Goal: Go to known website: Access a specific website the user already knows

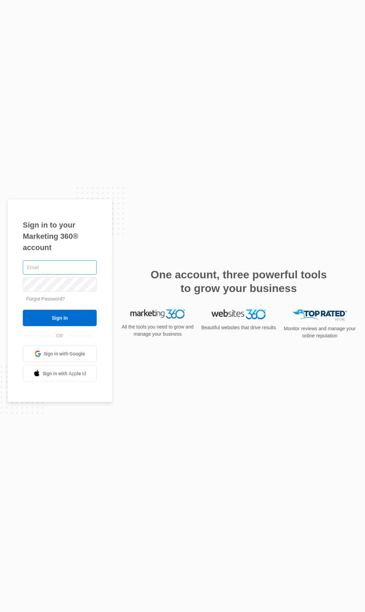
click at [54, 269] on input "text" at bounding box center [60, 267] width 74 height 14
type input "admin@rimarket.ne"
click at [23, 310] on input "Sign In" at bounding box center [60, 318] width 74 height 16
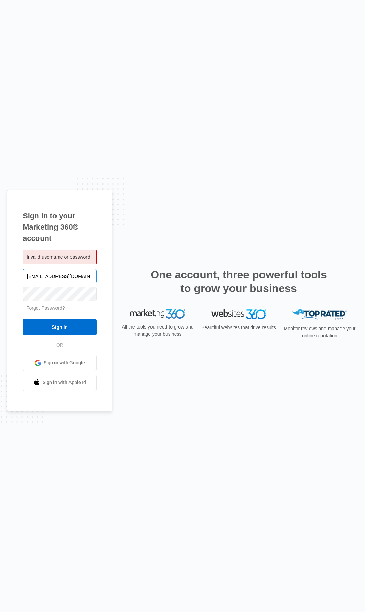
click at [82, 273] on input "[EMAIL_ADDRESS][DOMAIN_NAME]" at bounding box center [60, 276] width 74 height 14
type input "[EMAIL_ADDRESS][DOMAIN_NAME]"
click at [23, 319] on input "Sign In" at bounding box center [60, 327] width 74 height 16
click at [67, 323] on input "Sign In" at bounding box center [60, 327] width 74 height 16
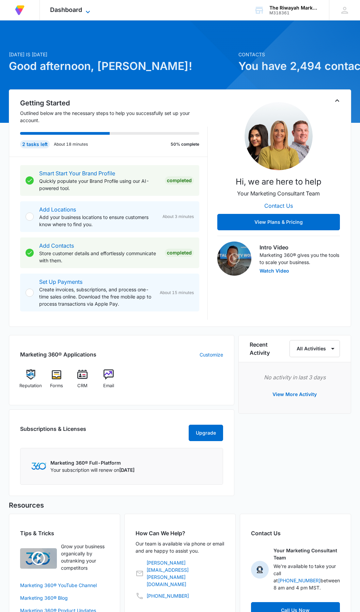
click at [71, 9] on span "Dashboard" at bounding box center [66, 9] width 32 height 7
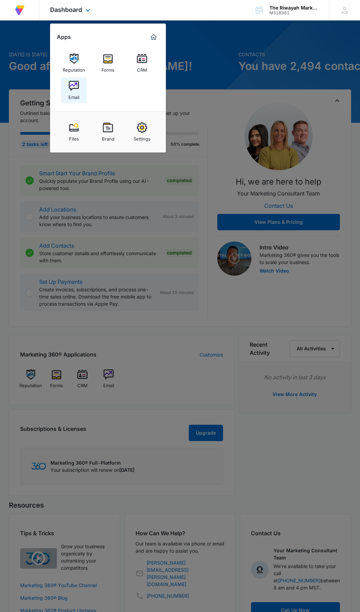
click at [76, 90] on img at bounding box center [74, 86] width 10 height 10
